Goal: Transaction & Acquisition: Purchase product/service

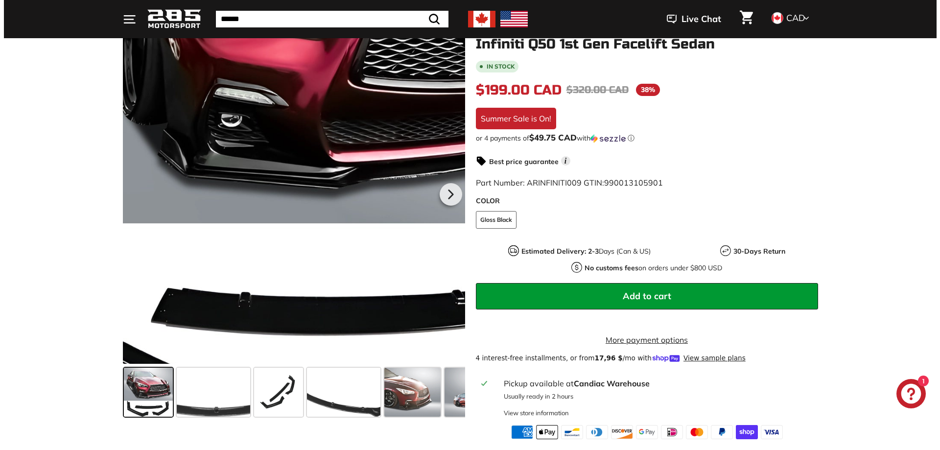
scroll to position [147, 0]
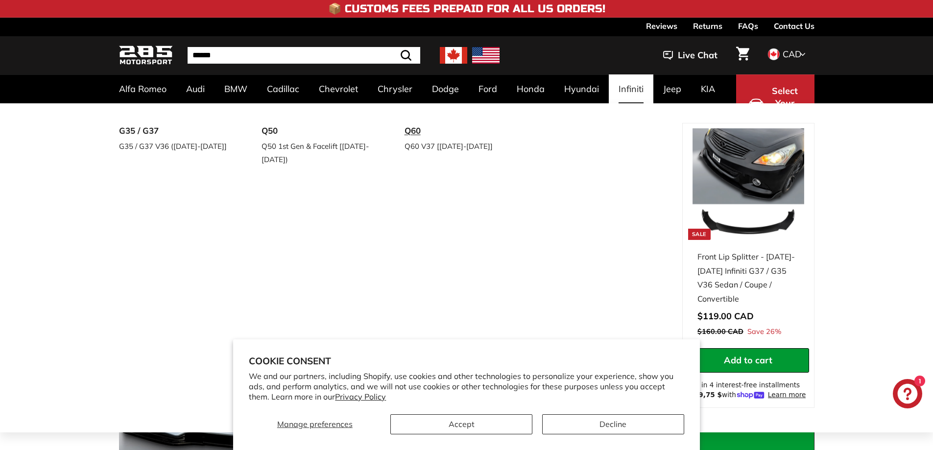
click at [417, 130] on link "Q60" at bounding box center [462, 131] width 116 height 16
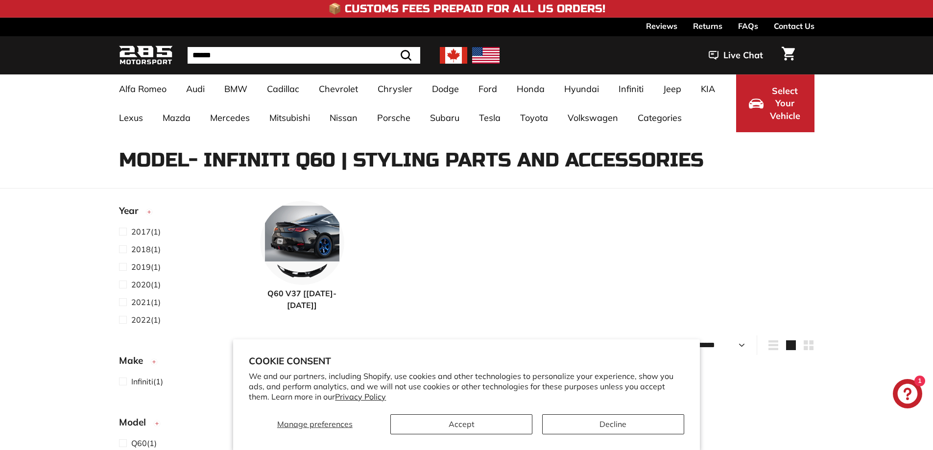
select select "**********"
click at [487, 414] on button "Accept" at bounding box center [461, 424] width 142 height 20
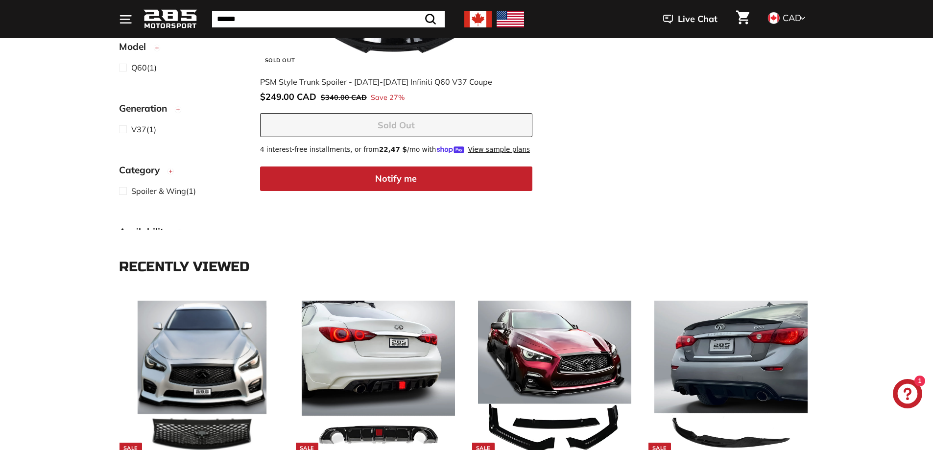
scroll to position [734, 0]
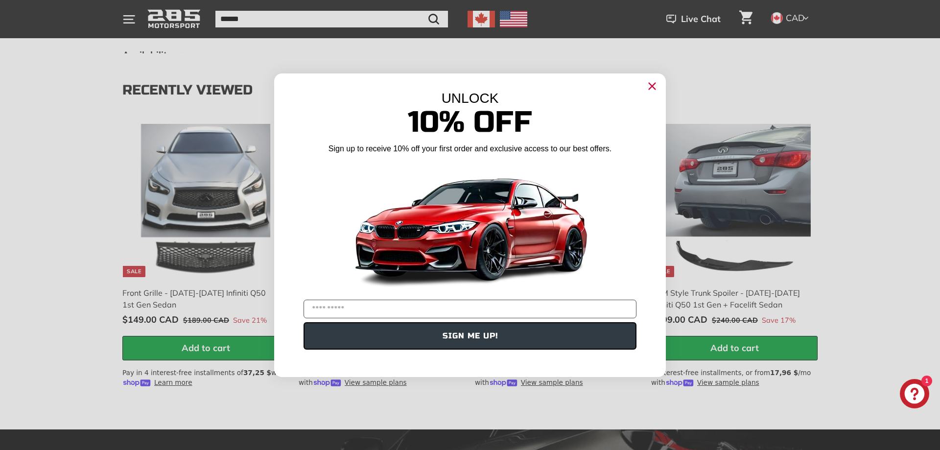
click at [651, 83] on circle "Close dialog" at bounding box center [652, 85] width 15 height 15
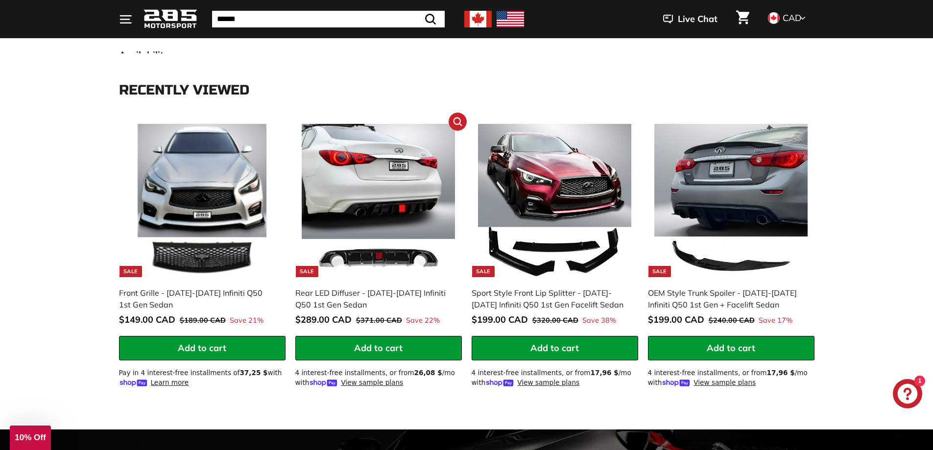
click at [383, 175] on img at bounding box center [378, 200] width 153 height 153
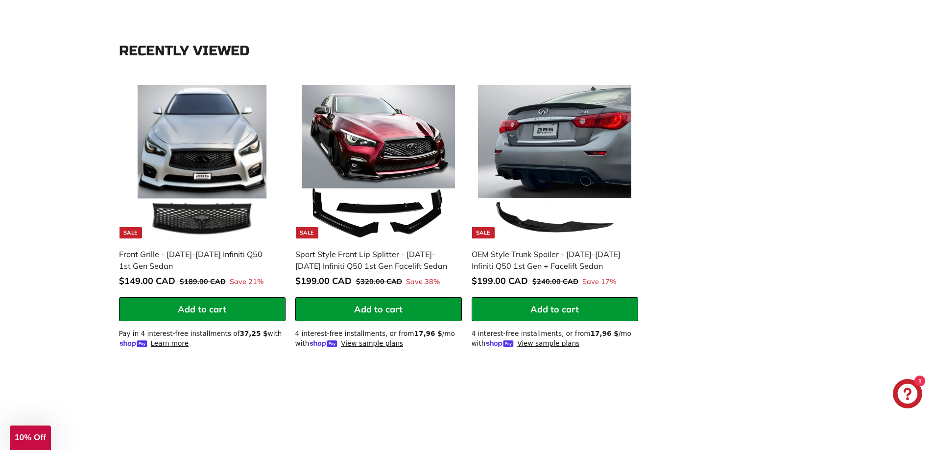
scroll to position [1371, 0]
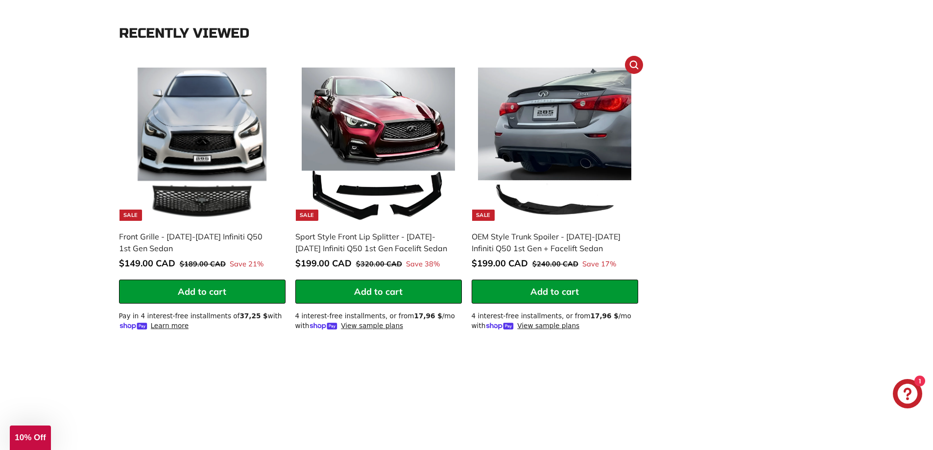
click at [570, 126] on img at bounding box center [554, 144] width 153 height 153
